Goal: Transaction & Acquisition: Purchase product/service

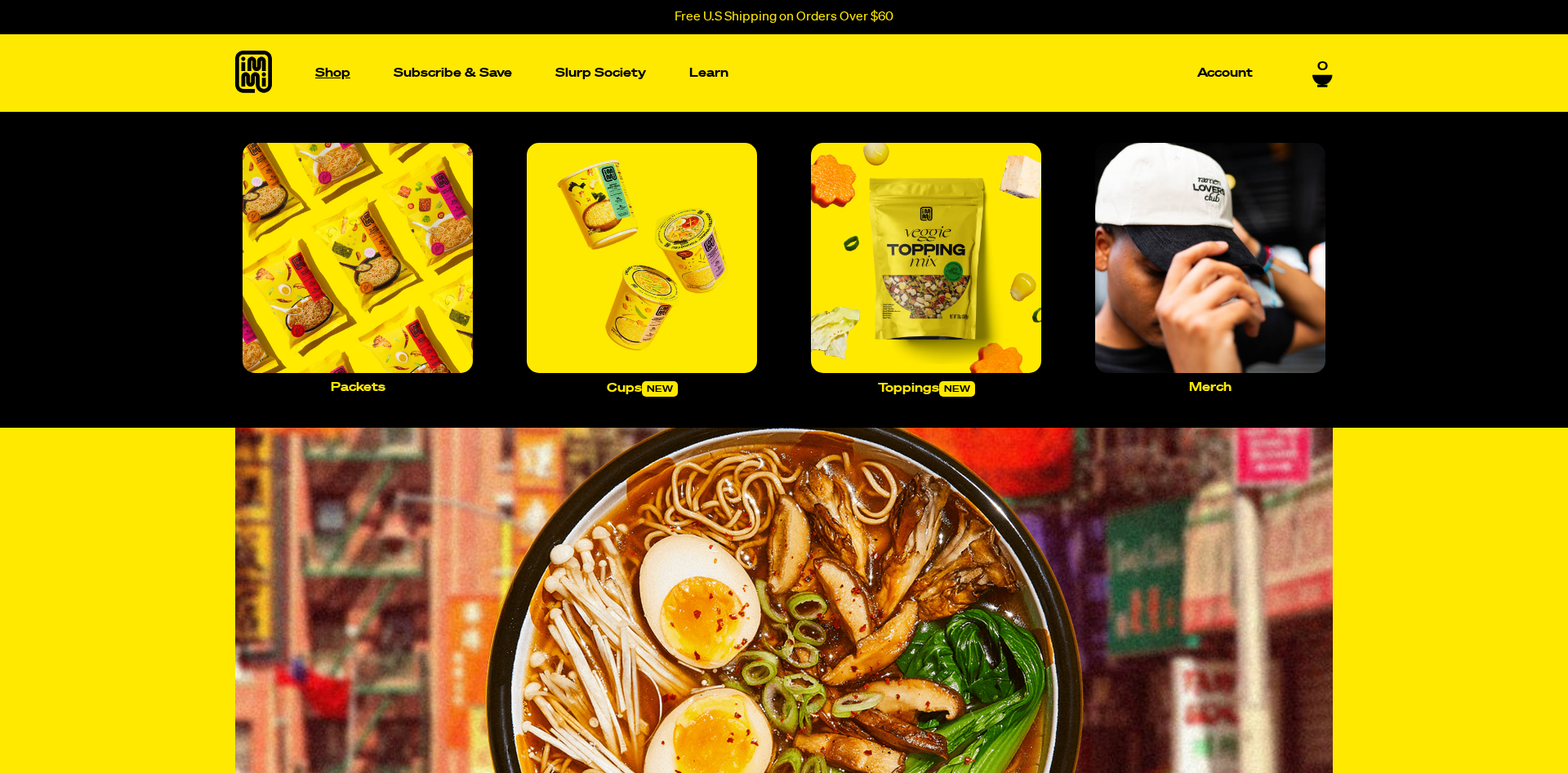
click at [335, 68] on p "Shop" at bounding box center [332, 74] width 35 height 13
click at [363, 383] on p "Packets" at bounding box center [358, 387] width 55 height 13
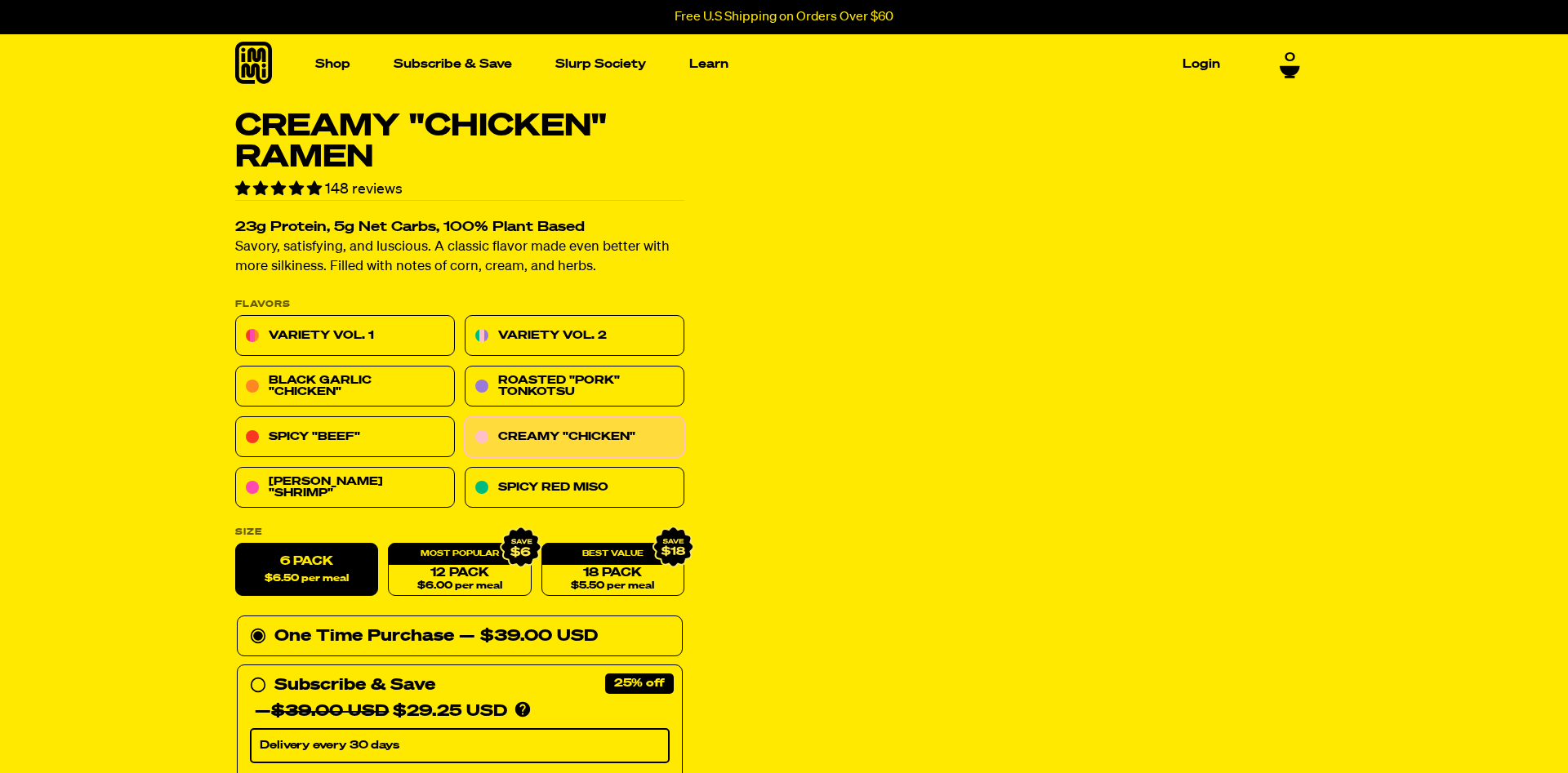
scroll to position [83, 0]
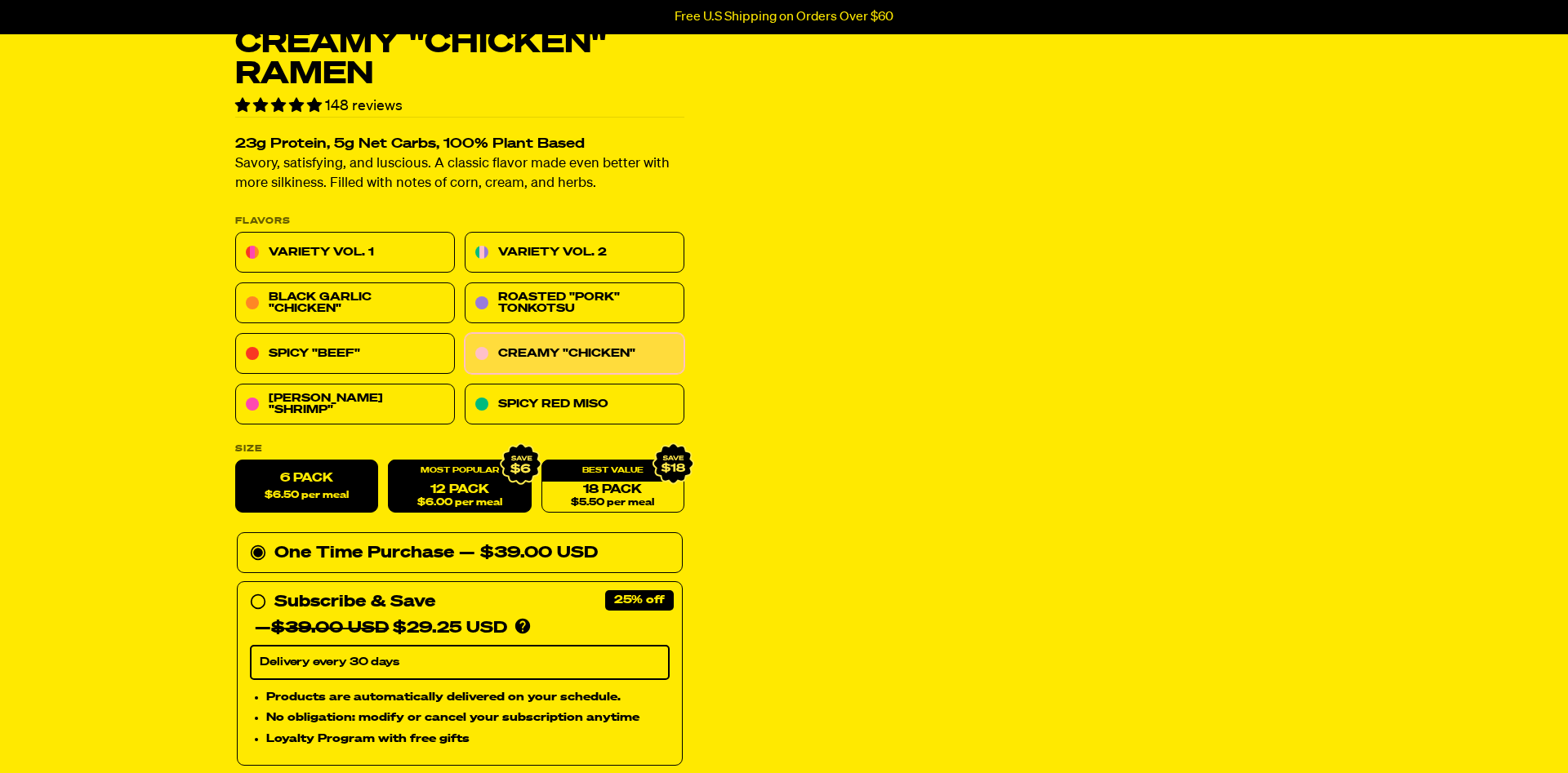
click at [431, 496] on link "12 Pack $6.00 per meal" at bounding box center [458, 486] width 143 height 53
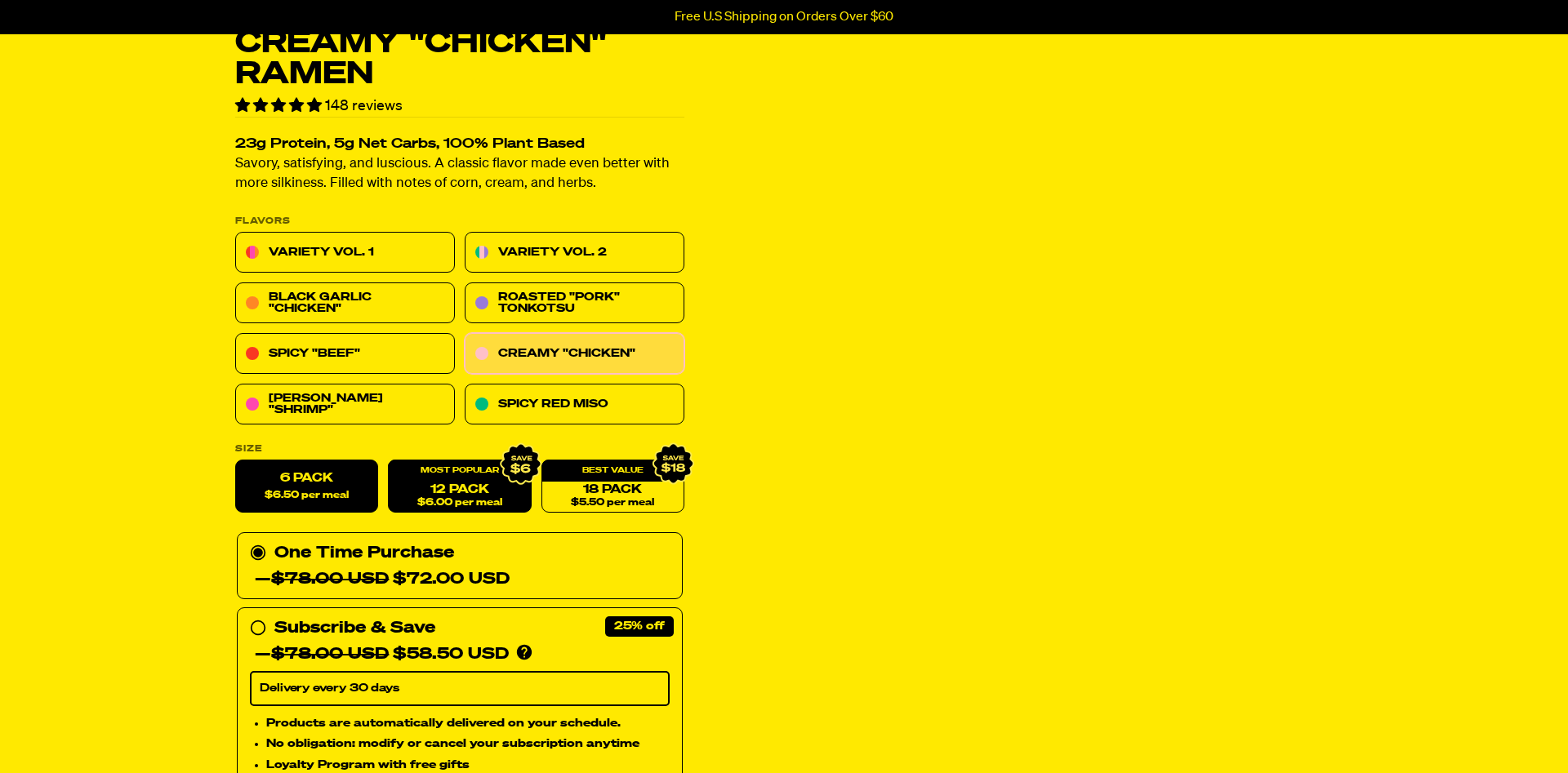
click at [293, 491] on span "$6.50 per meal" at bounding box center [307, 496] width 84 height 11
click at [236, 461] on input "6 Pack $6.50 per meal" at bounding box center [235, 460] width 1 height 1
radio input "true"
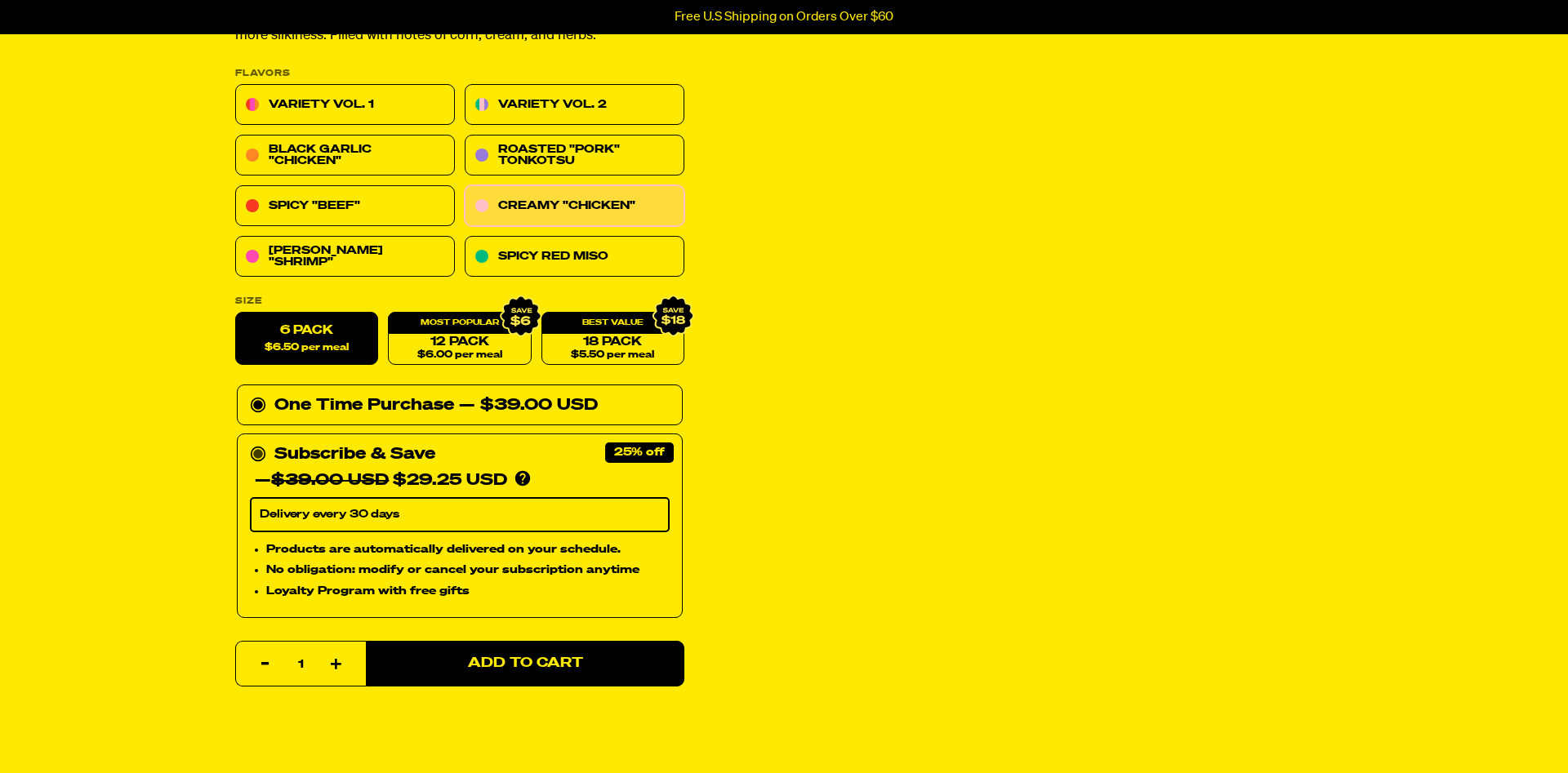
scroll to position [250, 0]
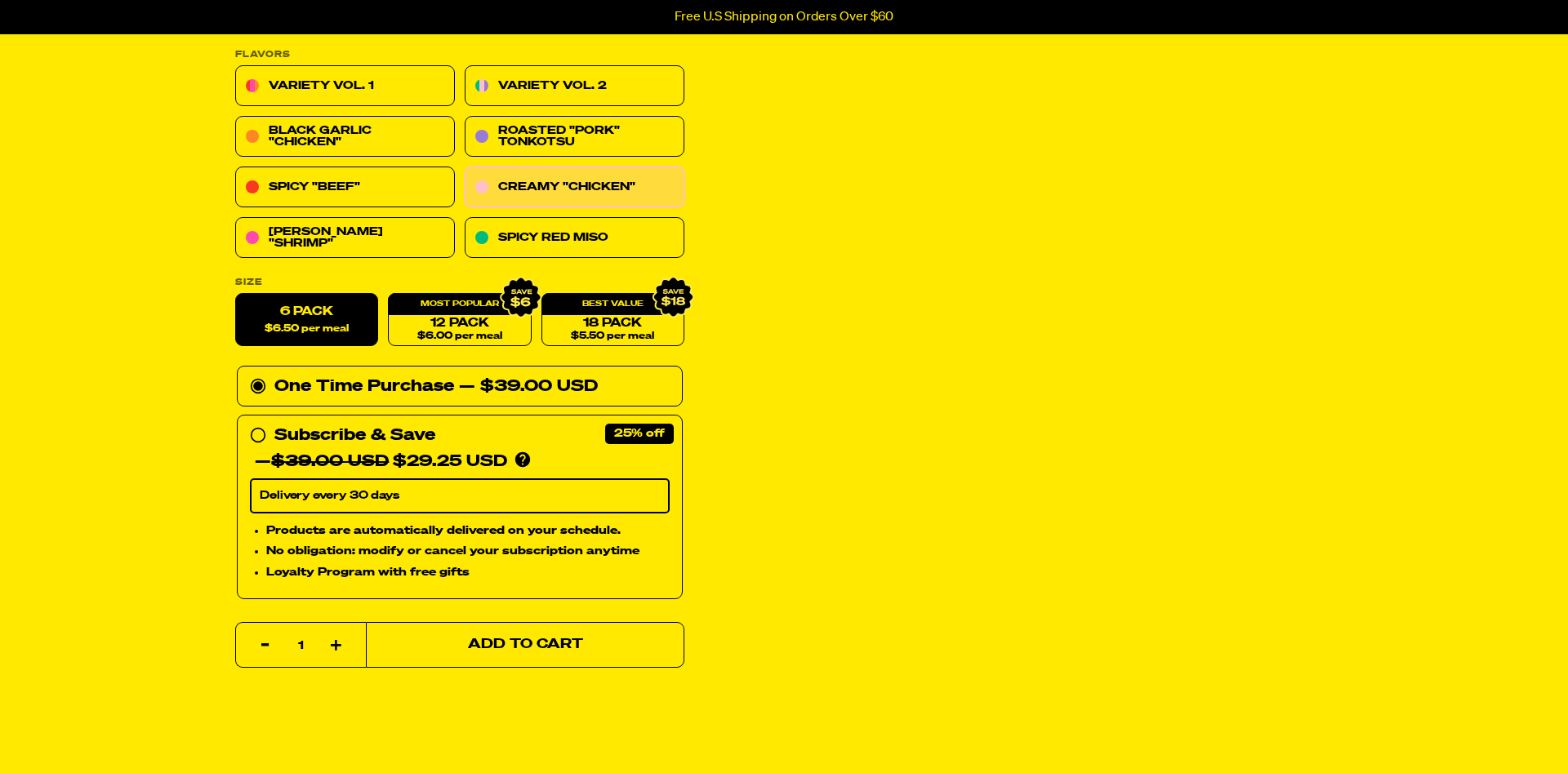
click at [524, 651] on span "Add to Cart" at bounding box center [526, 645] width 115 height 13
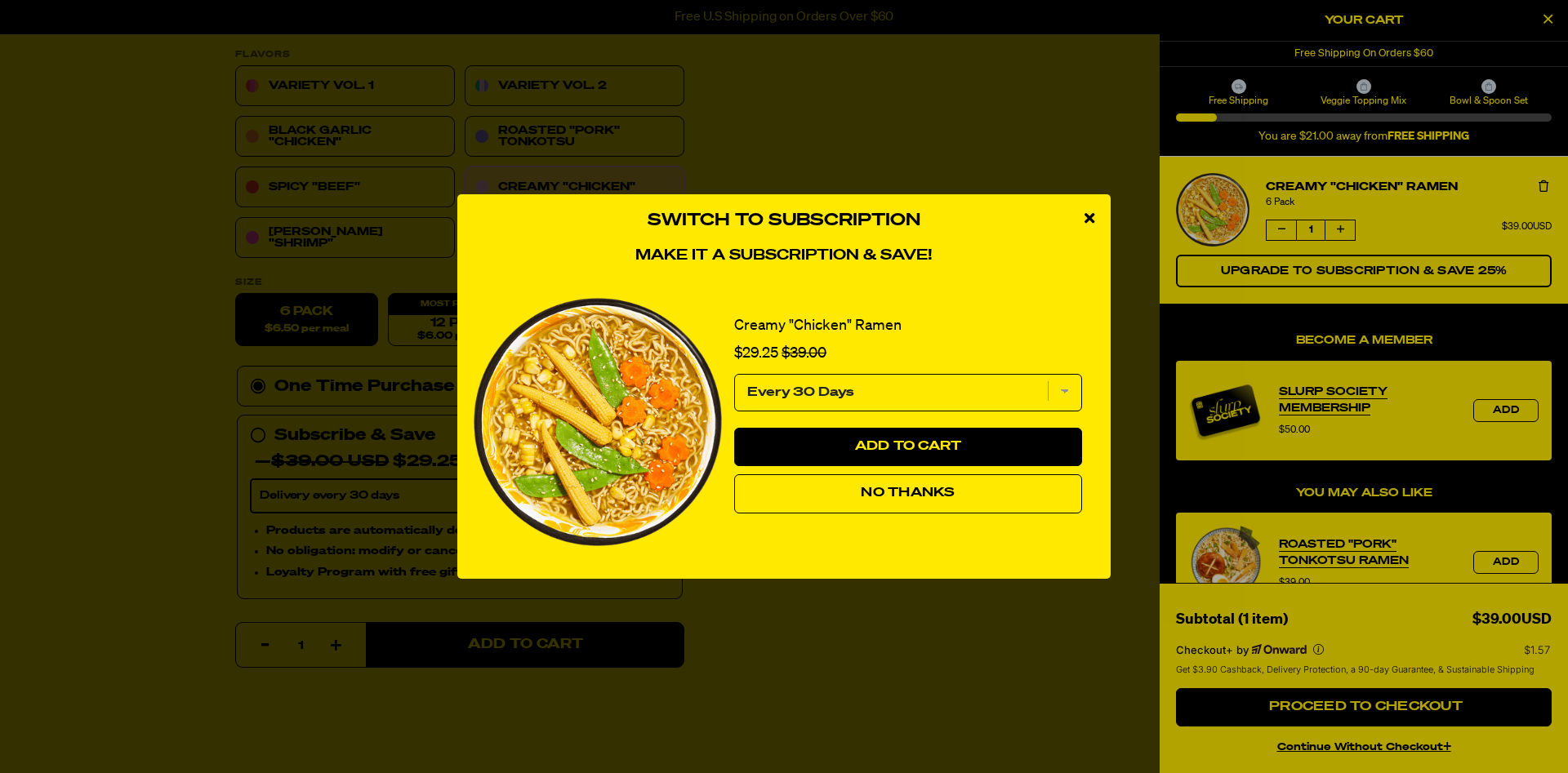
click at [875, 492] on span "No Thanks" at bounding box center [908, 493] width 94 height 13
